Goal: Task Accomplishment & Management: Manage account settings

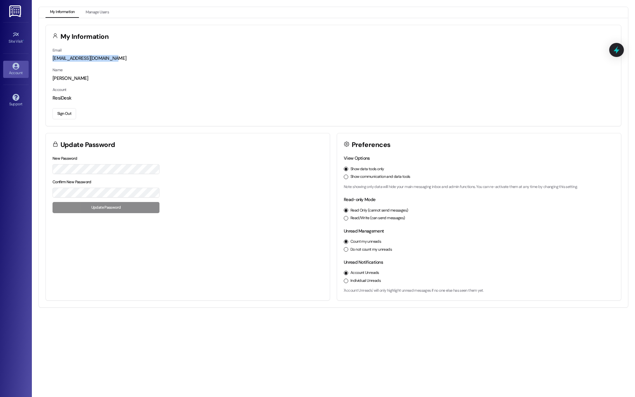
drag, startPoint x: 51, startPoint y: 59, endPoint x: 136, endPoint y: 61, distance: 84.7
click at [136, 61] on div "Email asamar@willowbridgepc.com Name Amanda Samar Account ResiDesk Sign Out" at bounding box center [334, 86] width 576 height 79
click at [136, 61] on div "asamar@willowbridgepc.com" at bounding box center [334, 58] width 562 height 7
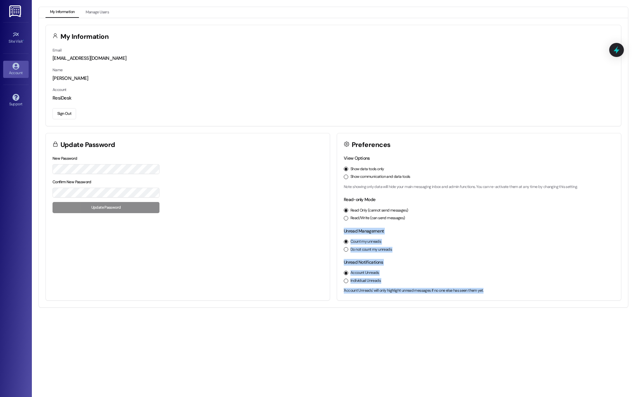
drag, startPoint x: 343, startPoint y: 227, endPoint x: 399, endPoint y: 292, distance: 85.4
click at [399, 293] on div "View Options Show data tools only Show communication and data tools Note: showi…" at bounding box center [479, 228] width 284 height 146
drag, startPoint x: 343, startPoint y: 199, endPoint x: 418, endPoint y: 281, distance: 110.4
click at [417, 279] on div "View Options Show data tools only Show communication and data tools Note: showi…" at bounding box center [479, 228] width 284 height 146
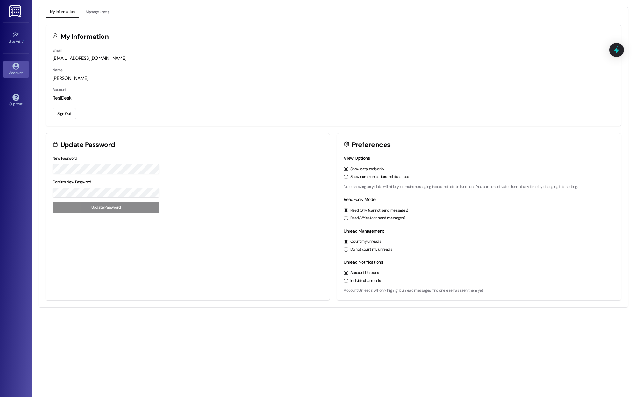
click at [354, 322] on div "My Information Manage Users My Information Email asamar@willowbridgepc.com Name…" at bounding box center [334, 198] width 604 height 397
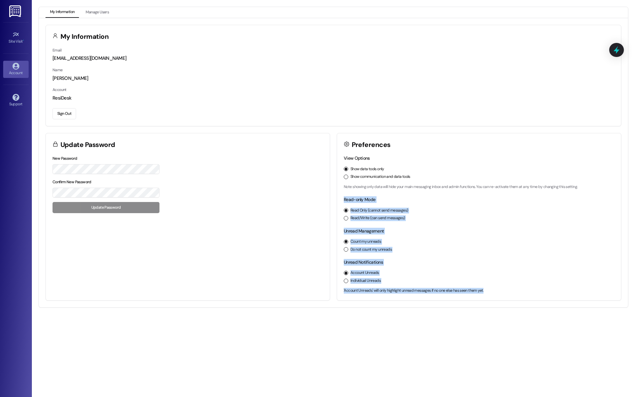
drag, startPoint x: 359, startPoint y: 196, endPoint x: 518, endPoint y: 324, distance: 203.8
click at [518, 324] on div "My Information Manage Users My Information Email asamar@willowbridgepc.com Name…" at bounding box center [334, 198] width 604 height 397
click at [13, 43] on div "Site Visit •" at bounding box center [16, 41] width 32 height 6
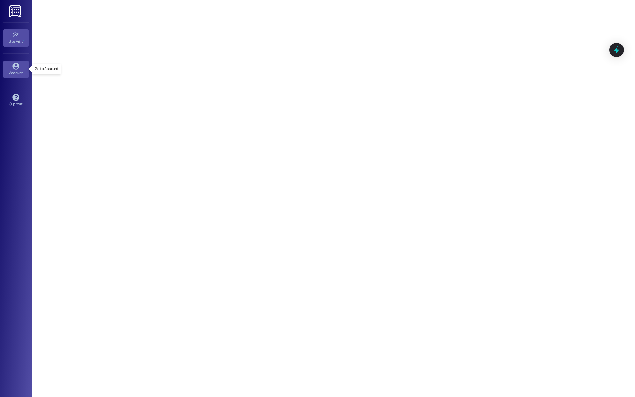
click at [15, 73] on div "Account" at bounding box center [16, 73] width 32 height 6
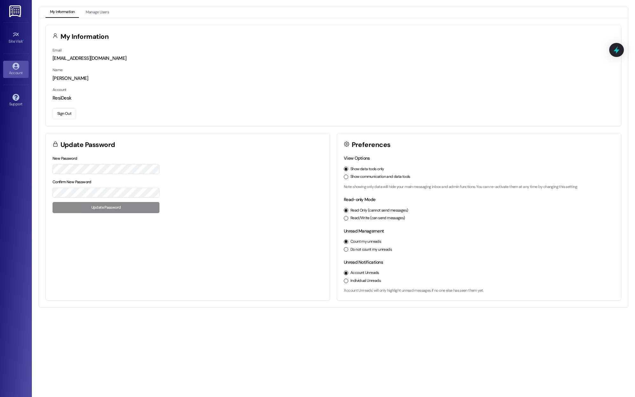
click at [62, 113] on button "Sign Out" at bounding box center [65, 113] width 24 height 11
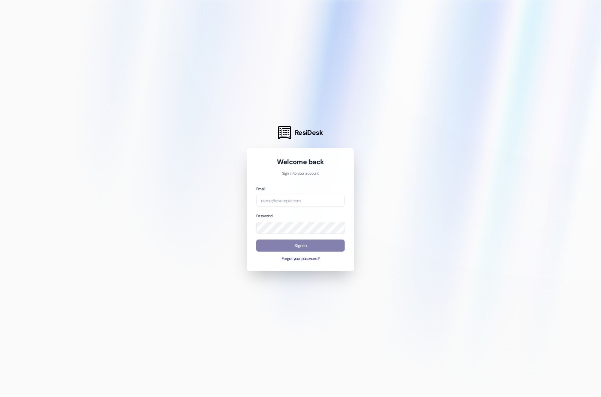
click at [324, 191] on div "Email" at bounding box center [300, 197] width 89 height 22
click at [323, 201] on input "email" at bounding box center [300, 201] width 89 height 12
type input "b"
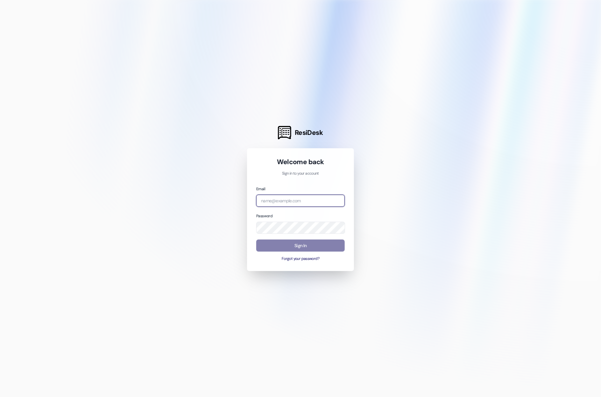
type input "[EMAIL_ADDRESS][DOMAIN_NAME]"
